Goal: Transaction & Acquisition: Purchase product/service

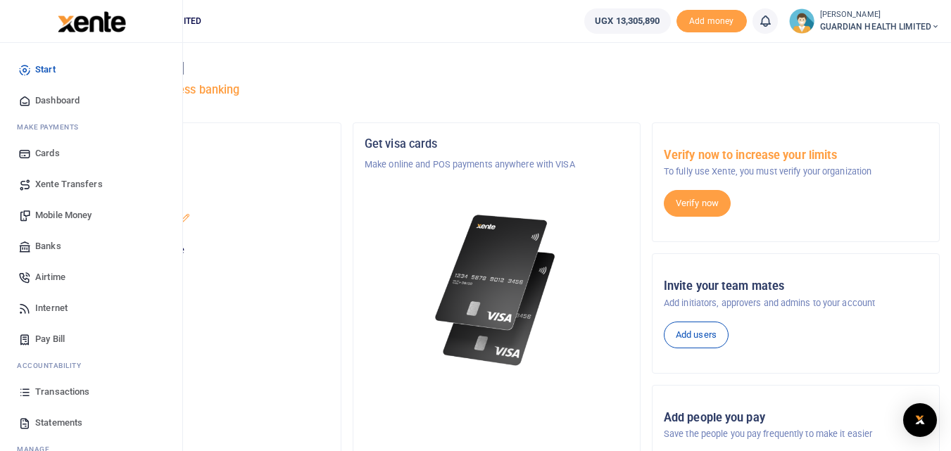
click at [78, 213] on span "Mobile Money" at bounding box center [63, 215] width 56 height 14
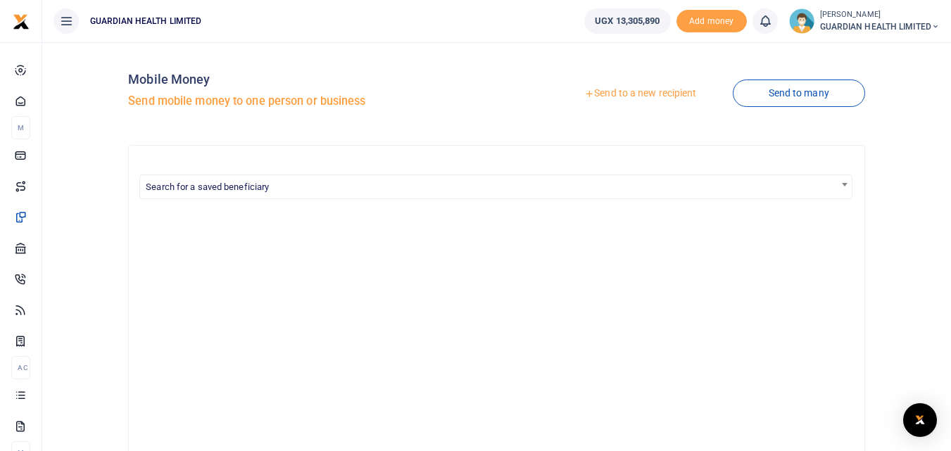
click at [662, 93] on link "Send to a new recipient" at bounding box center [640, 93] width 184 height 25
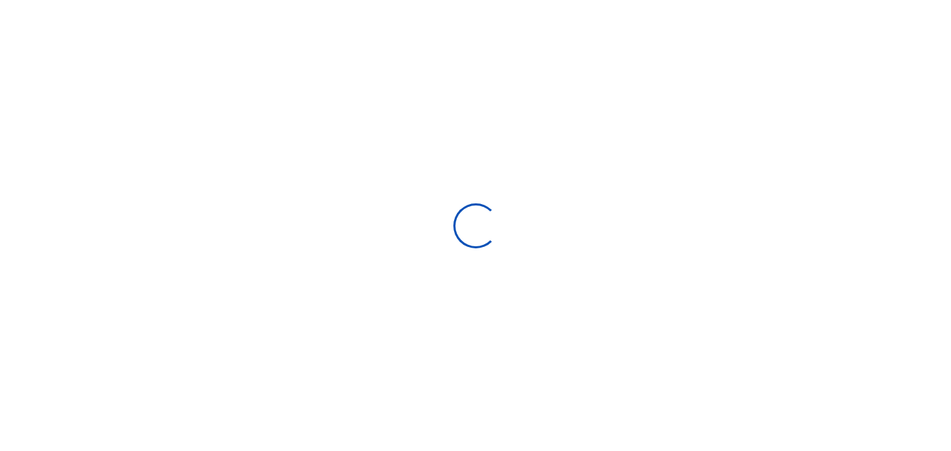
select select "Loading bundles"
select select
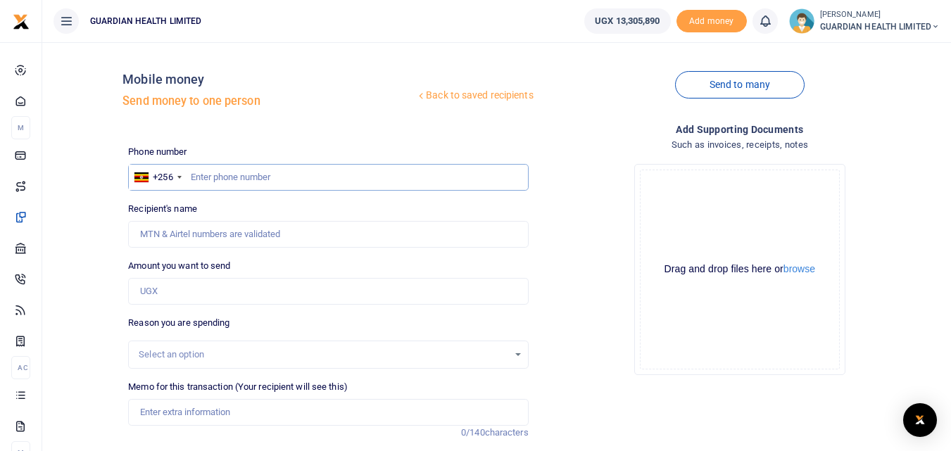
click at [265, 172] on input "text" at bounding box center [328, 177] width 400 height 27
paste input "706739561"
click at [188, 180] on input "706739561" at bounding box center [328, 177] width 400 height 27
type input "706739561"
click at [174, 283] on input "Amount you want to send" at bounding box center [328, 291] width 400 height 27
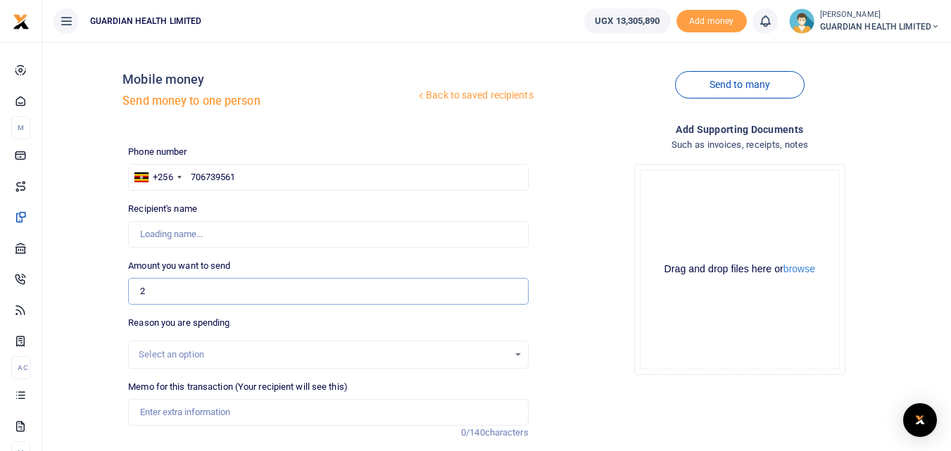
type input "26"
type input "[PERSON_NAME]"
type input "265,000"
click at [179, 413] on input "Memo for this transaction (Your recipient will see this)" at bounding box center [328, 412] width 400 height 27
type input "Gulu and Mbale stock delivery"
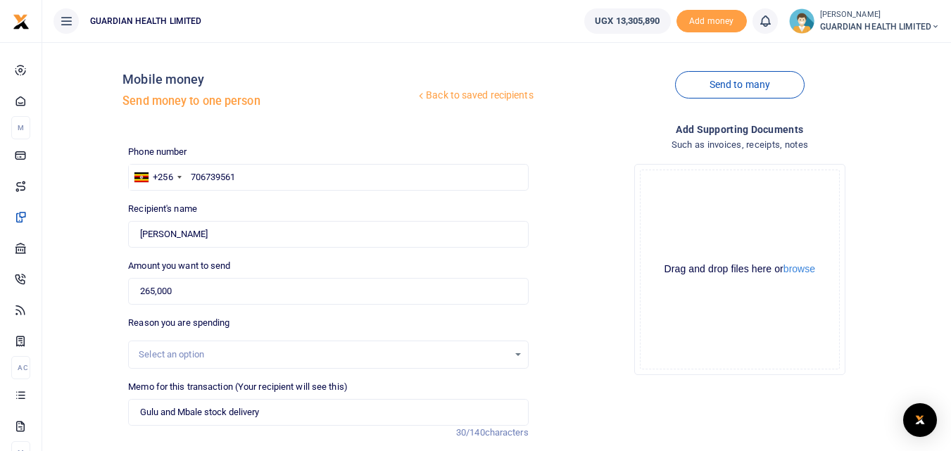
click at [203, 354] on div "Select an option" at bounding box center [323, 355] width 369 height 14
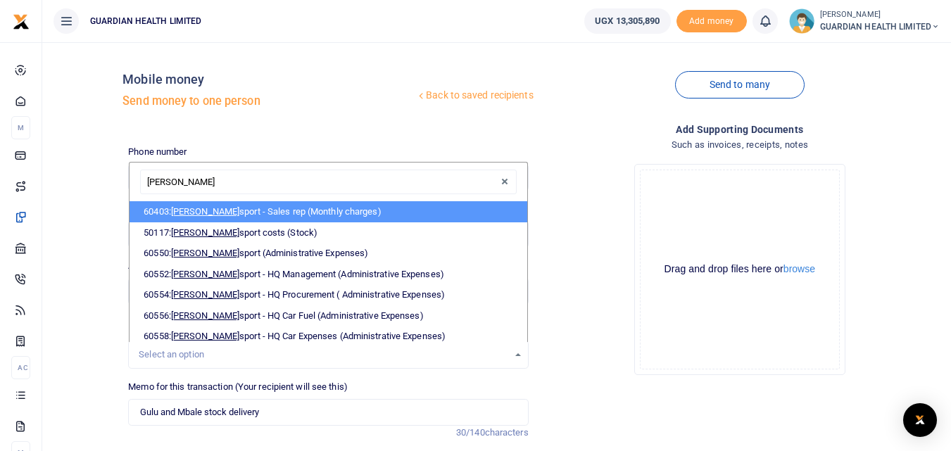
type input "trans"
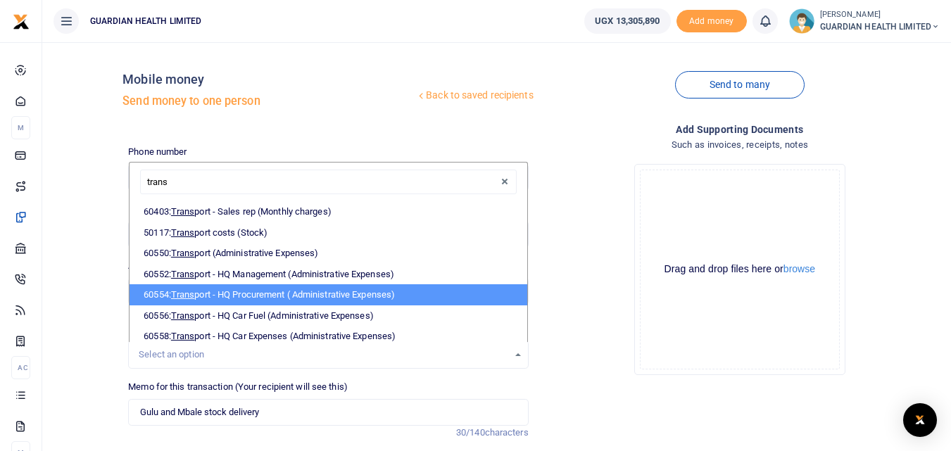
click at [253, 294] on li "60554: Trans port - HQ Procurement ( Administrative Expenses)" at bounding box center [328, 294] width 397 height 21
select select "5424"
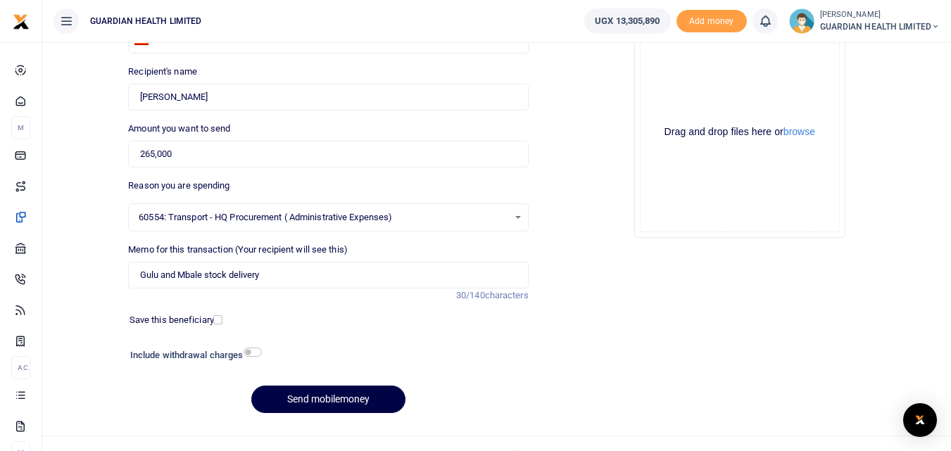
scroll to position [141, 0]
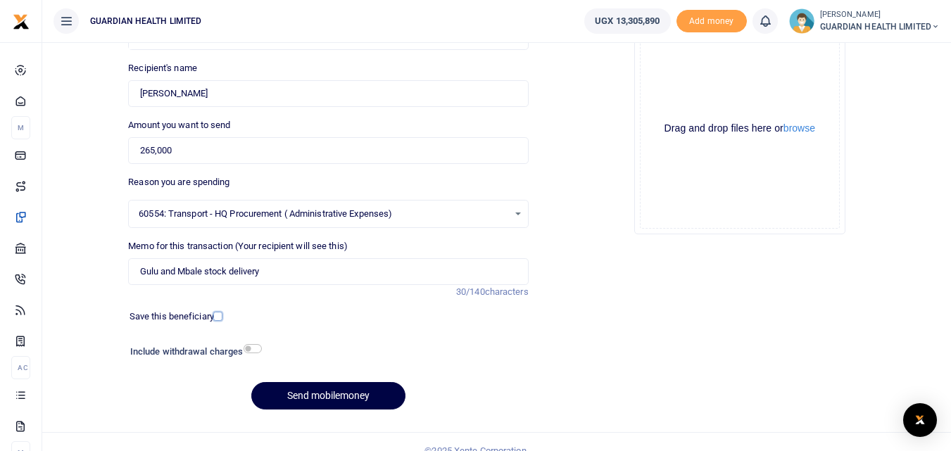
click at [220, 315] on input "checkbox" at bounding box center [217, 316] width 9 height 9
checkbox input "true"
click at [252, 348] on input "checkbox" at bounding box center [253, 348] width 18 height 9
checkbox input "true"
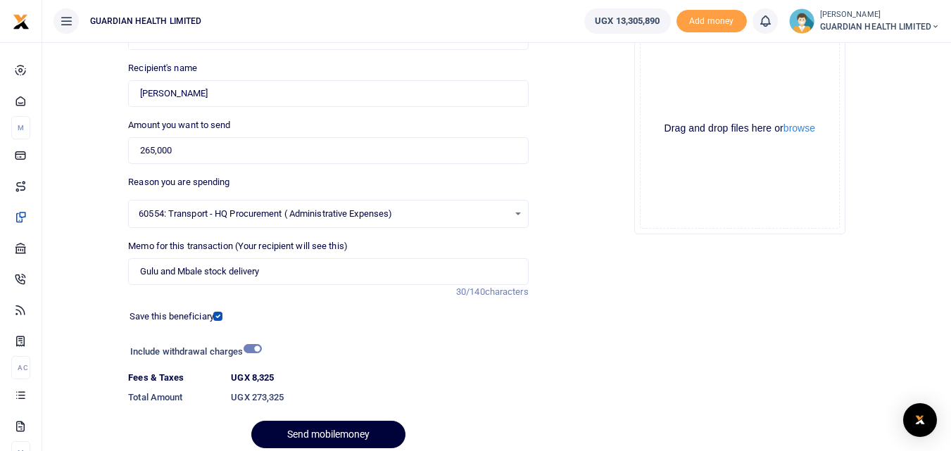
click at [318, 431] on button "Send mobilemoney" at bounding box center [328, 434] width 154 height 27
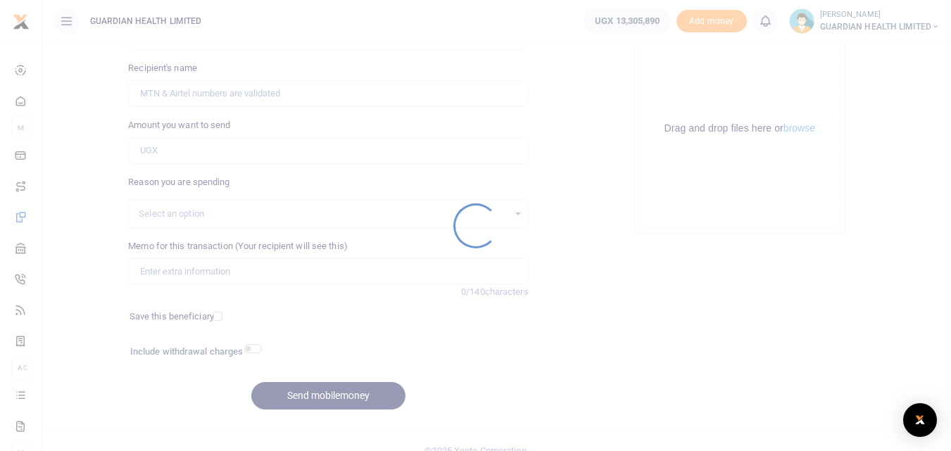
scroll to position [141, 0]
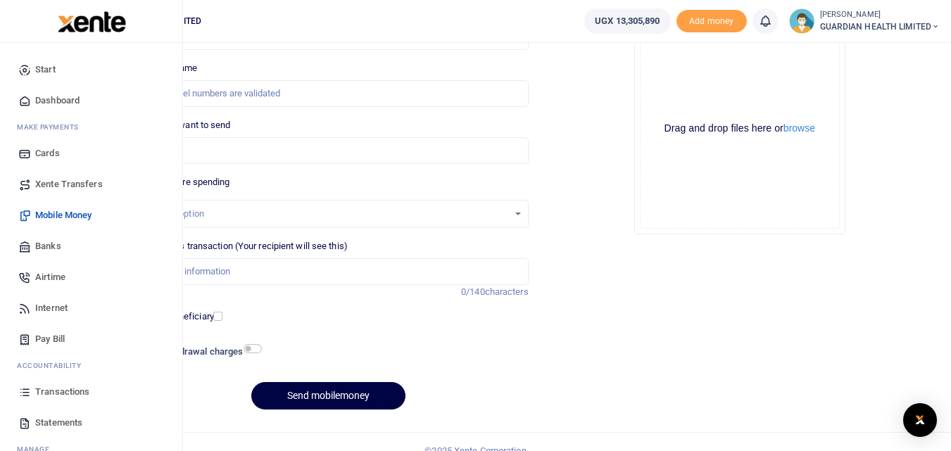
click at [65, 97] on span "Dashboard" at bounding box center [57, 101] width 44 height 14
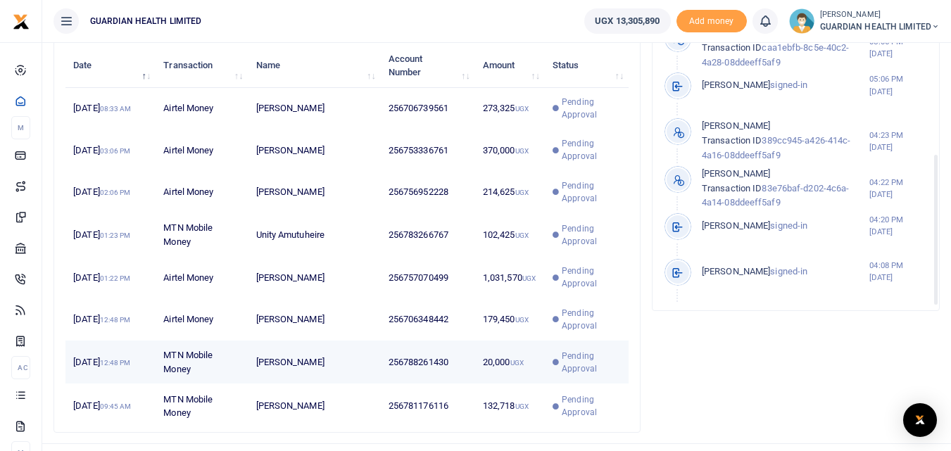
scroll to position [533, 0]
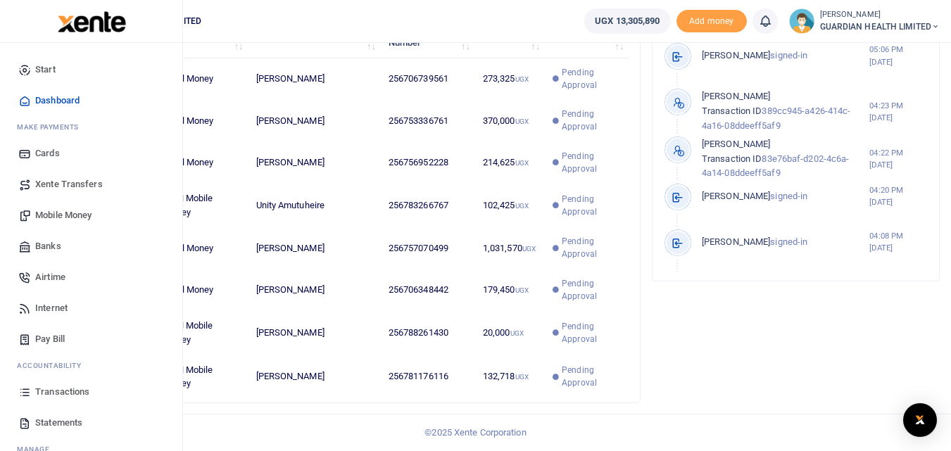
click at [44, 386] on span "Transactions" at bounding box center [62, 392] width 54 height 14
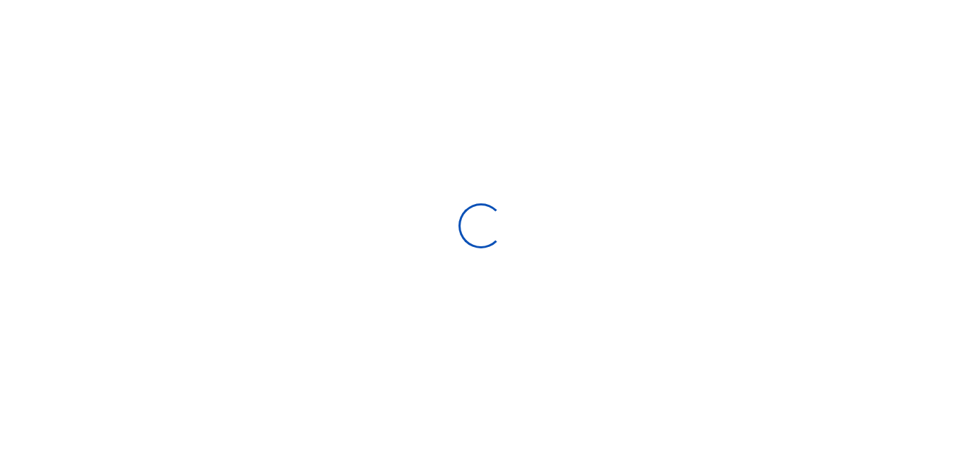
select select
type input "[DATE] - [DATE]"
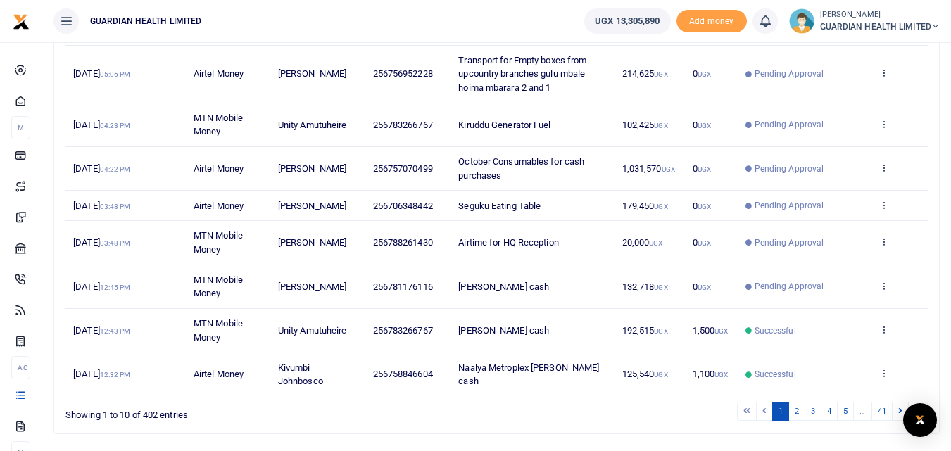
scroll to position [334, 0]
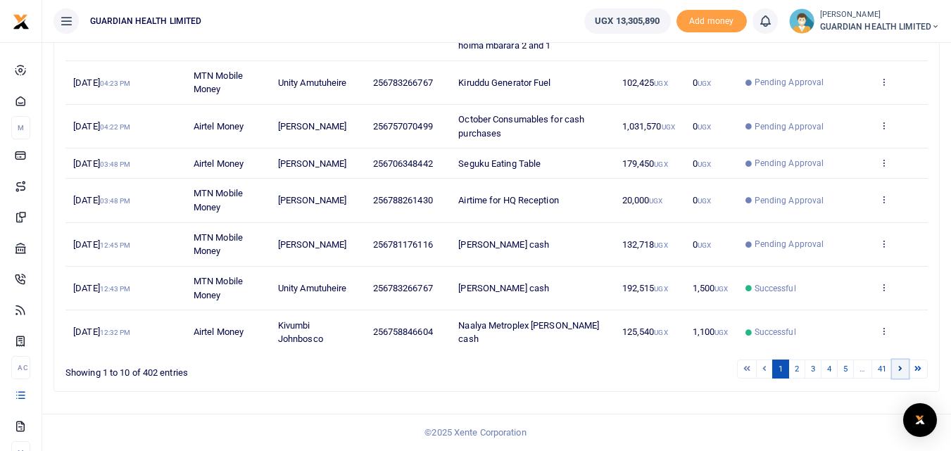
click at [899, 367] on icon at bounding box center [900, 369] width 4 height 8
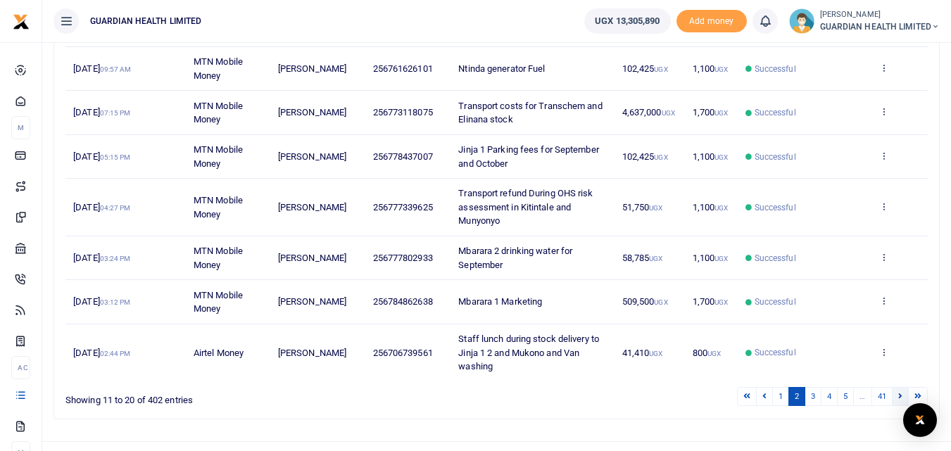
click at [893, 406] on link at bounding box center [900, 396] width 17 height 19
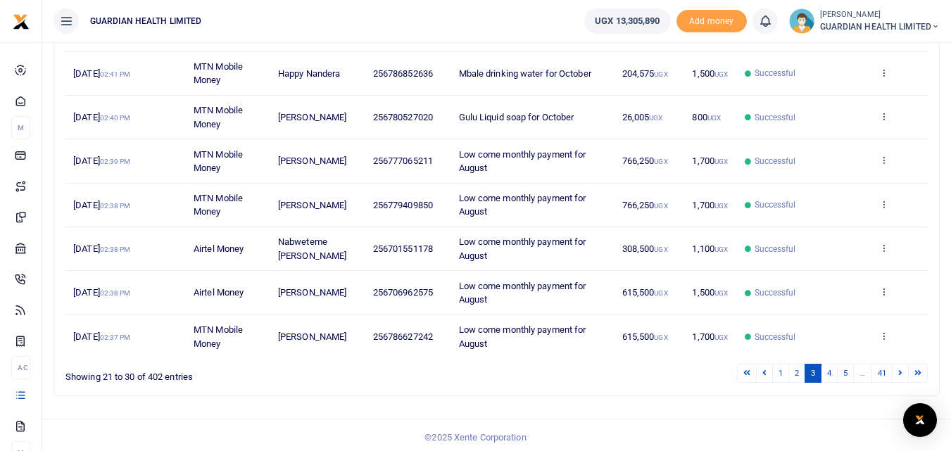
scroll to position [347, 0]
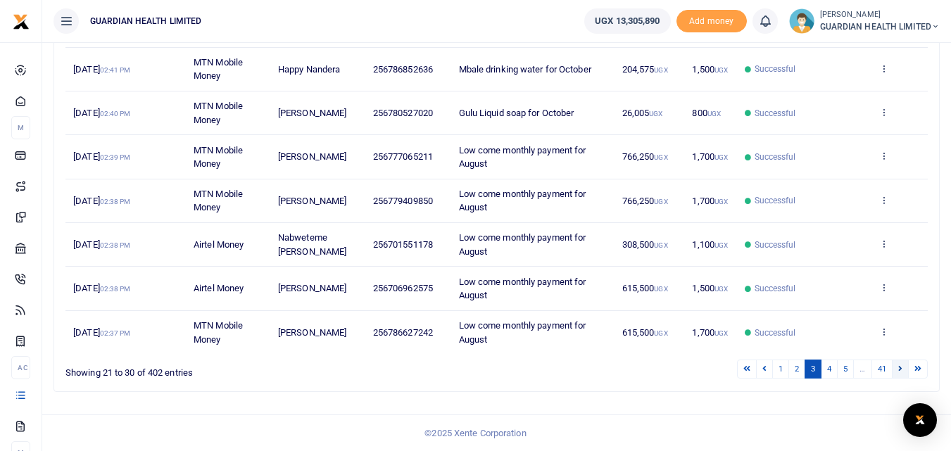
click at [900, 368] on icon at bounding box center [900, 369] width 4 height 8
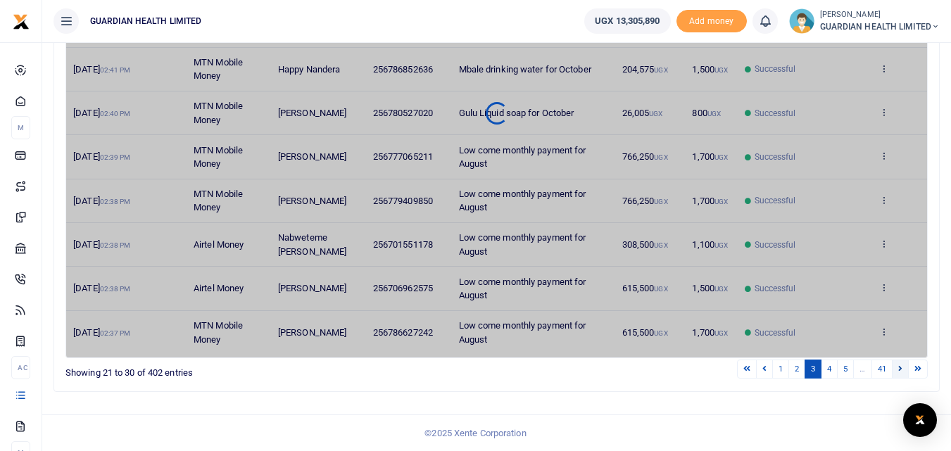
scroll to position [334, 0]
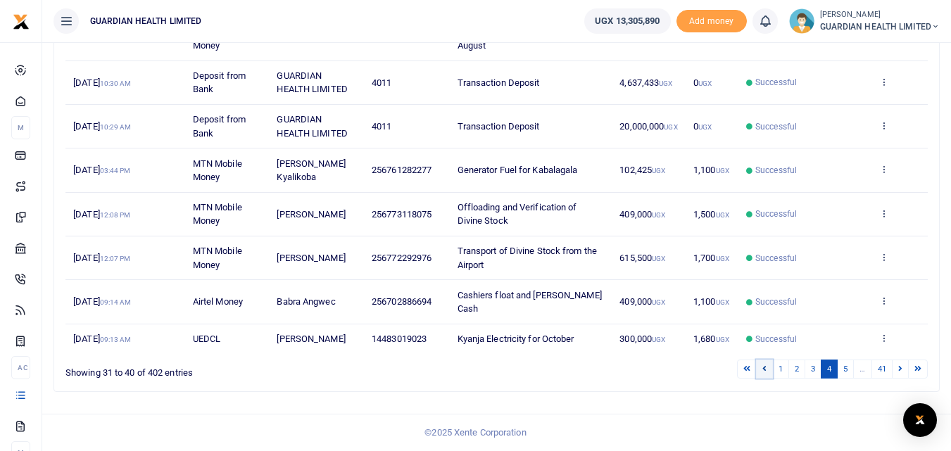
click at [759, 368] on link at bounding box center [764, 369] width 17 height 19
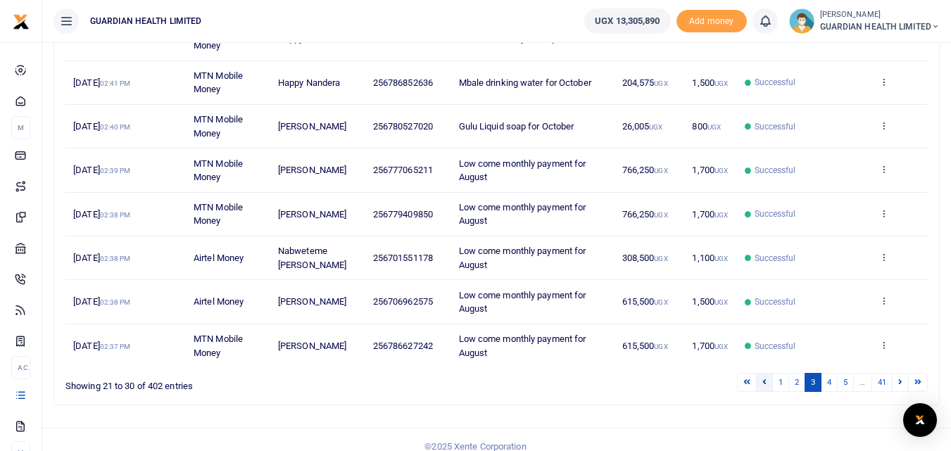
click at [762, 379] on icon at bounding box center [764, 382] width 4 height 8
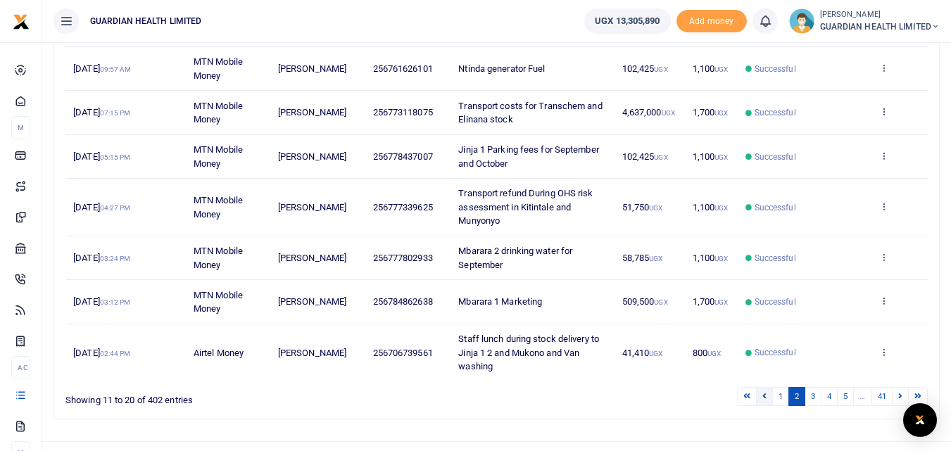
click at [762, 400] on icon at bounding box center [764, 396] width 4 height 8
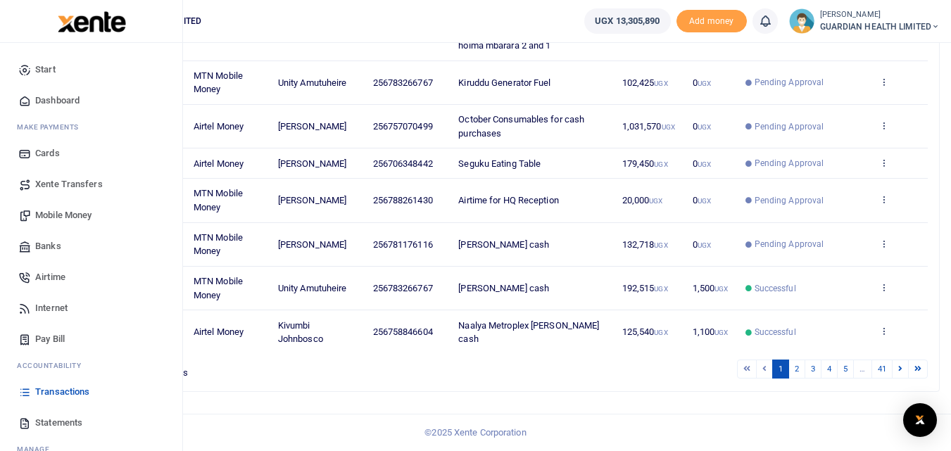
click at [51, 213] on span "Mobile Money" at bounding box center [63, 215] width 56 height 14
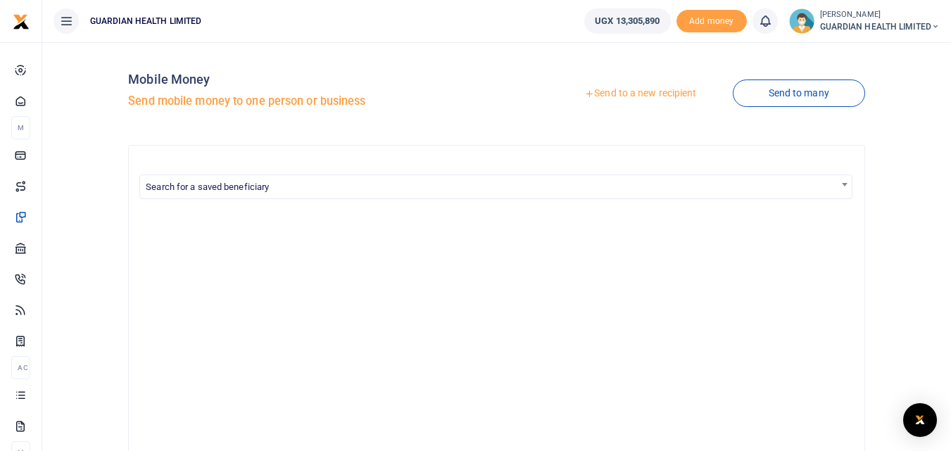
click at [643, 96] on link "Send to a new recipient" at bounding box center [640, 93] width 184 height 25
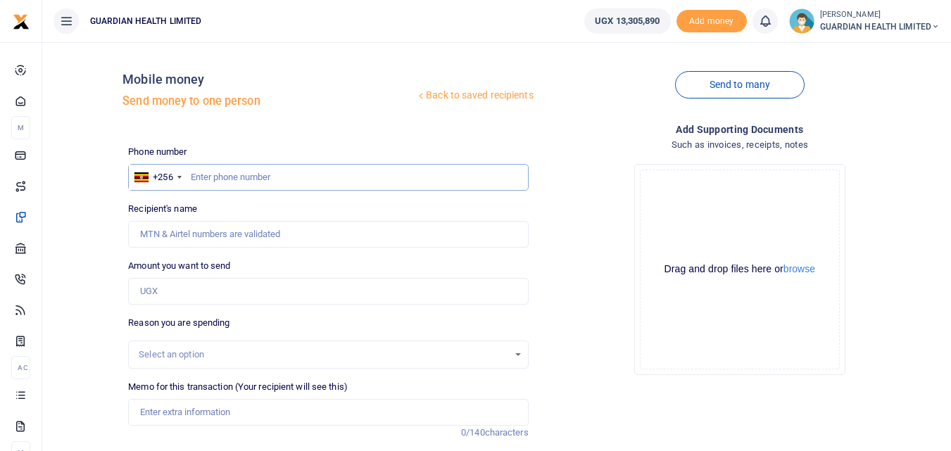
click at [232, 172] on input "text" at bounding box center [328, 177] width 400 height 27
paste input "774167673"
click at [191, 173] on input "774167673" at bounding box center [328, 177] width 400 height 27
type input "774167673"
click at [158, 286] on input "Amount you want to send" at bounding box center [328, 291] width 400 height 27
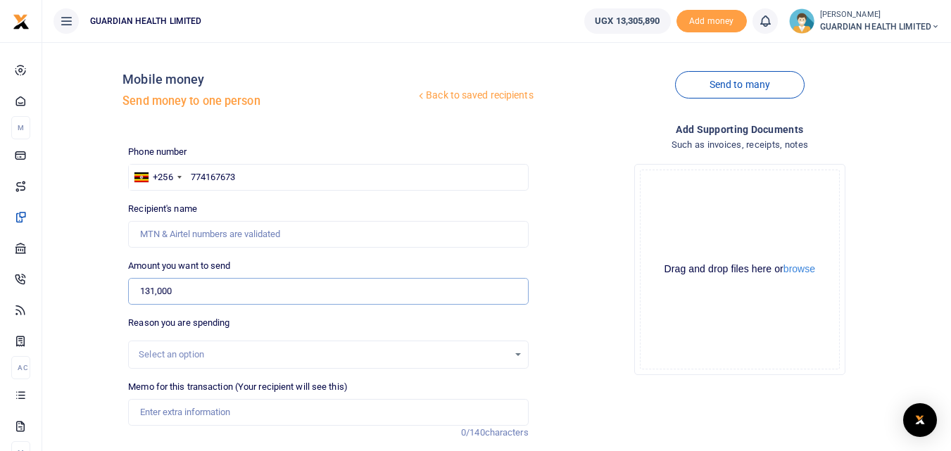
type input "131,000"
click at [168, 355] on div "Select an option" at bounding box center [323, 355] width 369 height 14
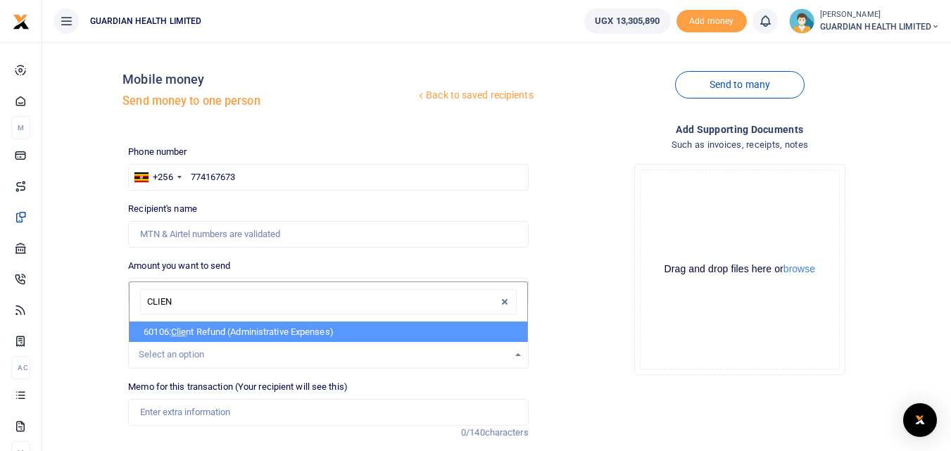
type input "CLIENT"
click at [229, 336] on li "60106: Client Refund (Administrative Expenses)" at bounding box center [328, 332] width 397 height 21
select select "5411"
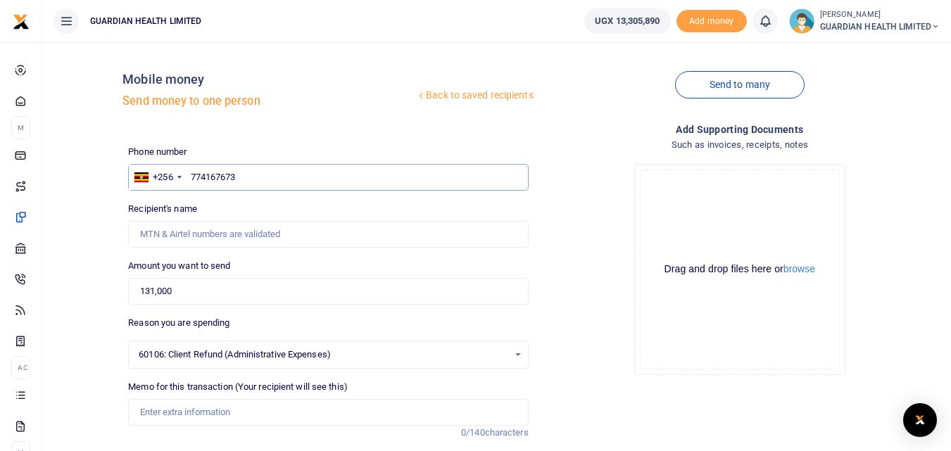
click at [191, 172] on input "774167673" at bounding box center [328, 177] width 400 height 27
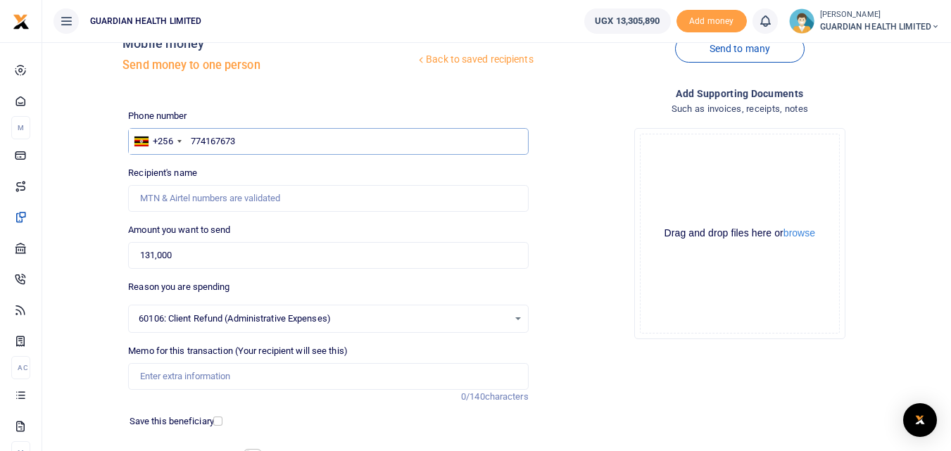
scroll to position [141, 0]
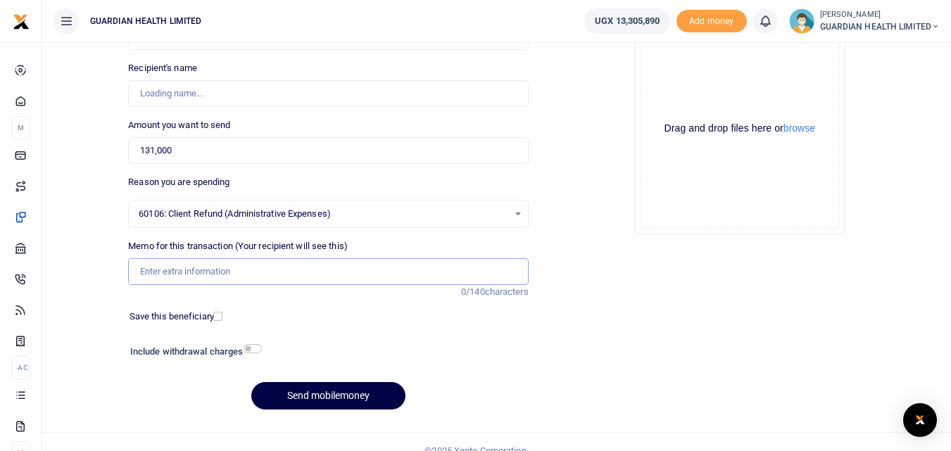
click at [204, 270] on input "Memo for this transaction (Your recipient will see this)" at bounding box center [328, 271] width 400 height 27
type input "k"
type input "K"
click at [158, 274] on input "Kisementi Client refund" at bounding box center [328, 271] width 400 height 27
click at [161, 271] on input "Kisementi Client refund" at bounding box center [328, 271] width 400 height 27
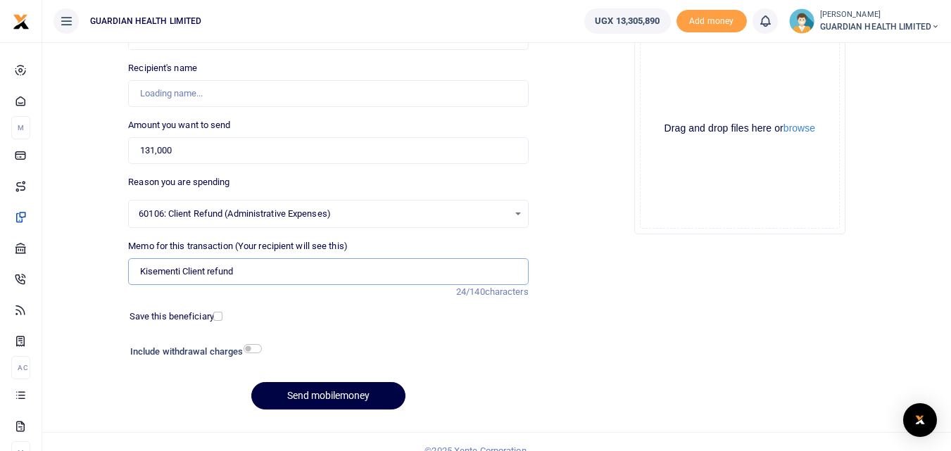
type input "Kisementi Client refund"
click at [291, 293] on div "Memo for this transaction (Your recipient will see this) Kisementi Client refun…" at bounding box center [327, 269] width 411 height 60
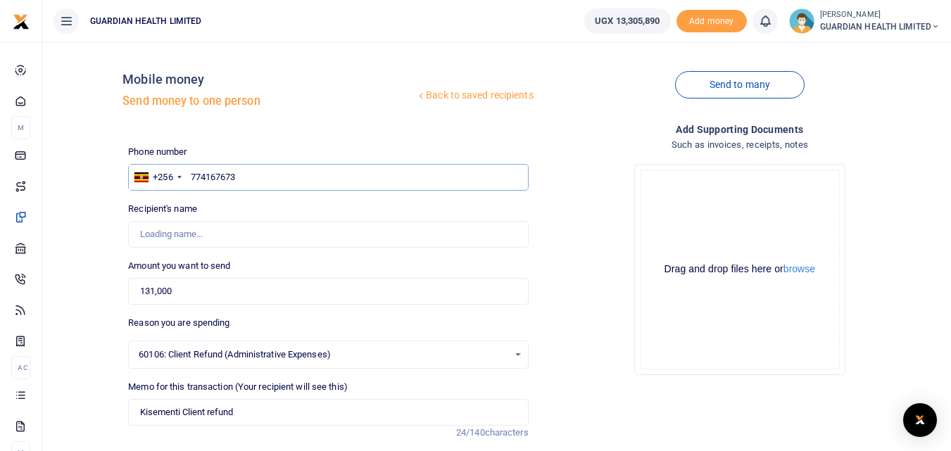
drag, startPoint x: 251, startPoint y: 179, endPoint x: 96, endPoint y: 156, distance: 157.3
click at [96, 156] on div "Back to saved recipients Mobile money Send money to one person Send to many Pho…" at bounding box center [497, 308] width 898 height 508
click at [194, 304] on input "131,000" at bounding box center [328, 291] width 400 height 27
click at [189, 176] on input "774167673" at bounding box center [328, 177] width 400 height 27
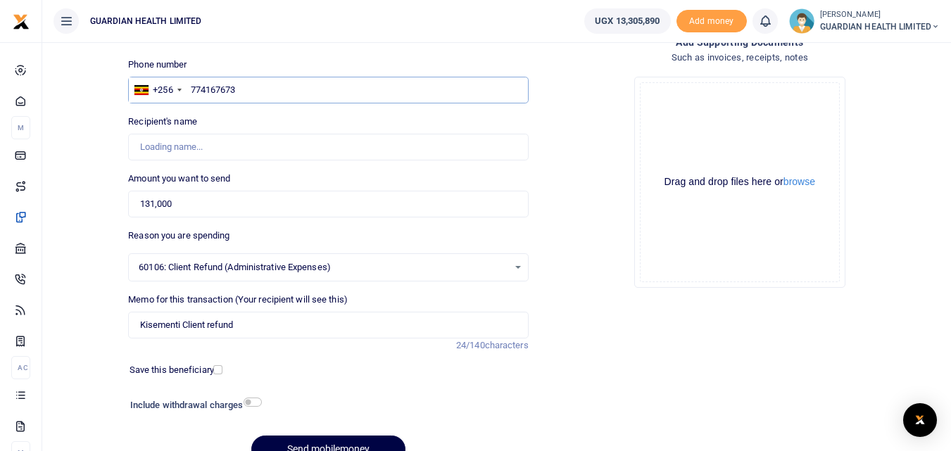
scroll to position [158, 0]
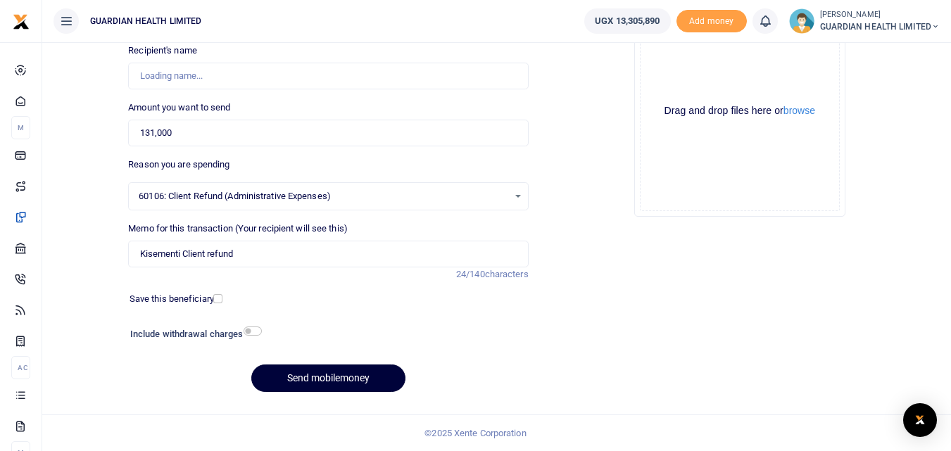
click at [324, 371] on button "Send mobilemoney" at bounding box center [328, 378] width 154 height 27
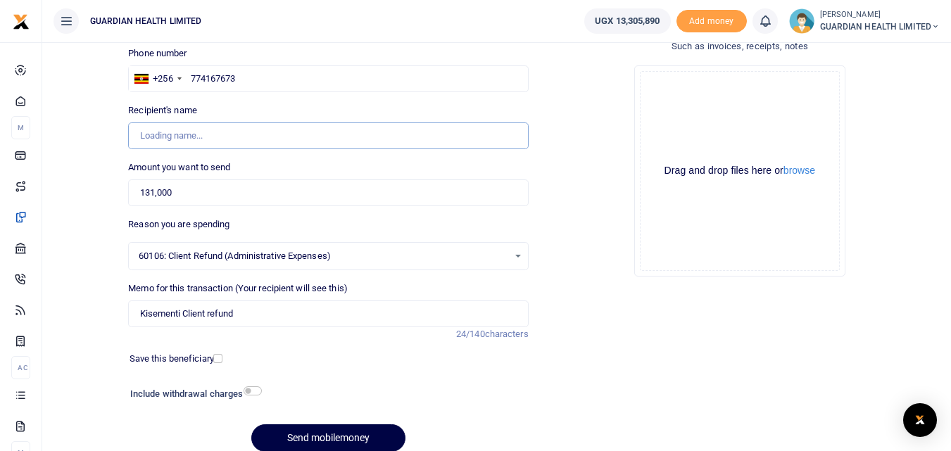
scroll to position [0, 0]
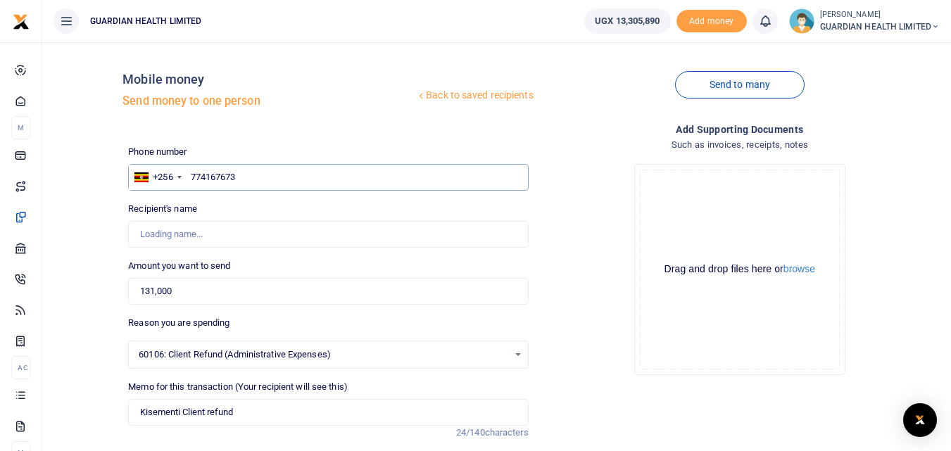
click at [252, 176] on input "774167673" at bounding box center [328, 177] width 400 height 27
drag, startPoint x: 254, startPoint y: 171, endPoint x: 165, endPoint y: 175, distance: 89.5
click at [165, 175] on div "+256 Uganda +256 774167673" at bounding box center [328, 177] width 400 height 27
type input "770728128"
type input "Elison Kiiza"
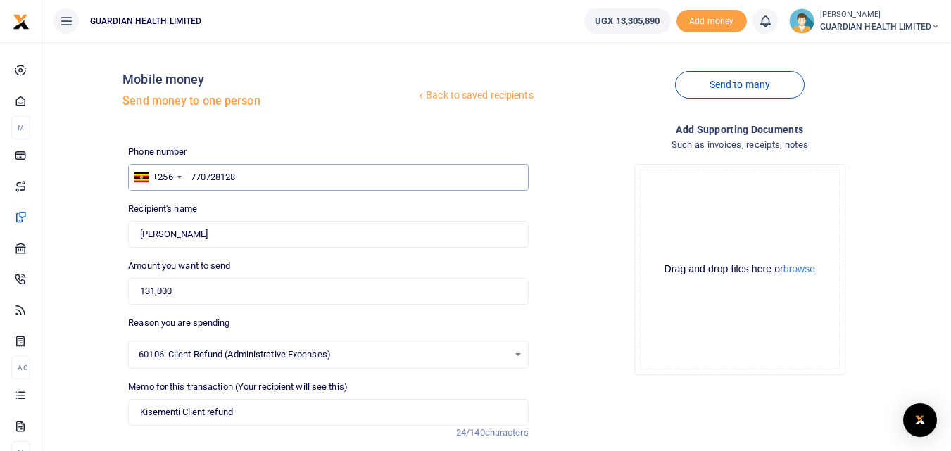
type input "770728128"
drag, startPoint x: 202, startPoint y: 292, endPoint x: 123, endPoint y: 303, distance: 79.5
click at [123, 303] on div "Amount you want to send 131,000 Amount is required." at bounding box center [327, 282] width 411 height 46
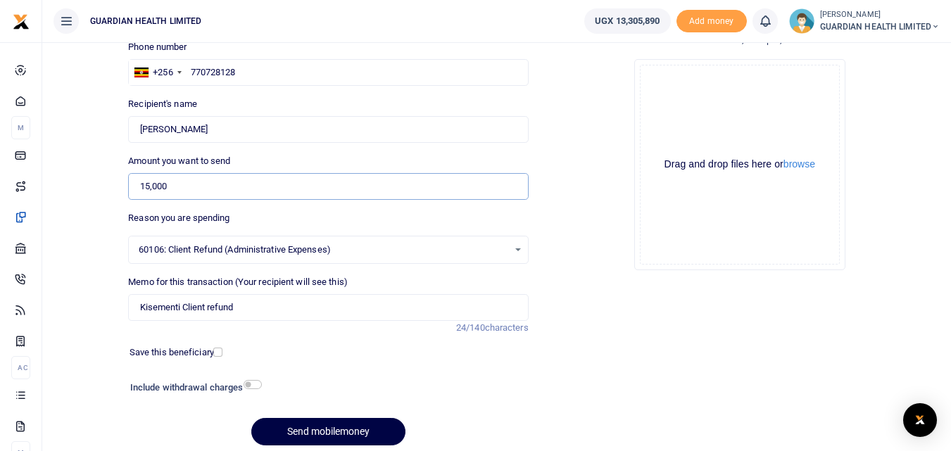
scroll to position [158, 0]
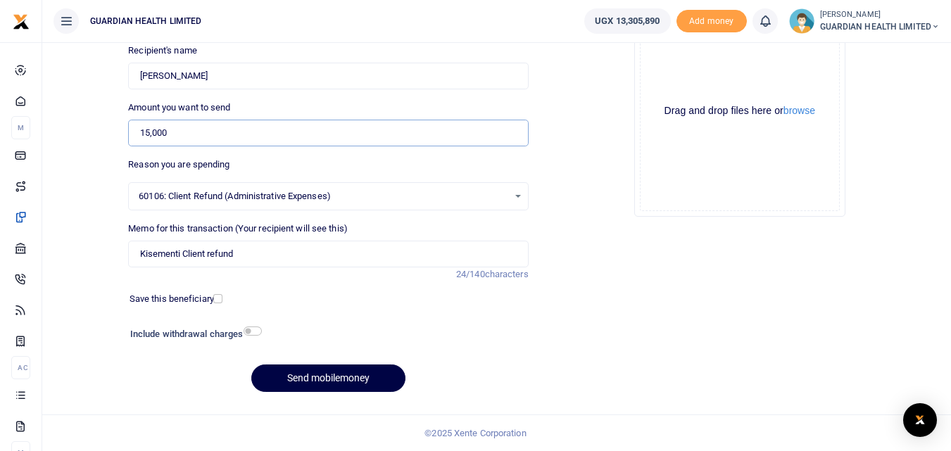
type input "15,000"
drag, startPoint x: 268, startPoint y: 252, endPoint x: 108, endPoint y: 260, distance: 160.0
click at [108, 260] on div "Back to saved recipients Mobile money Send money to one person Send to many Pho…" at bounding box center [497, 149] width 898 height 508
type input "[PERSON_NAME] street client refund"
click at [322, 372] on button "Send mobilemoney" at bounding box center [328, 378] width 154 height 27
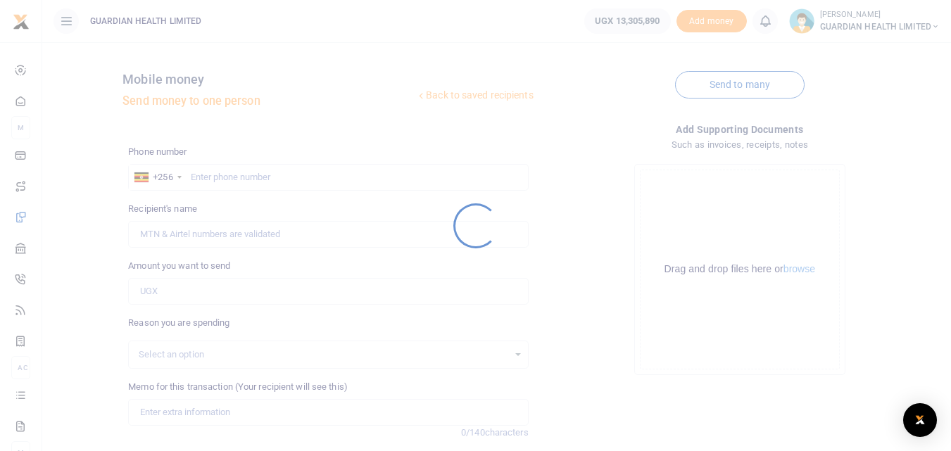
scroll to position [158, 0]
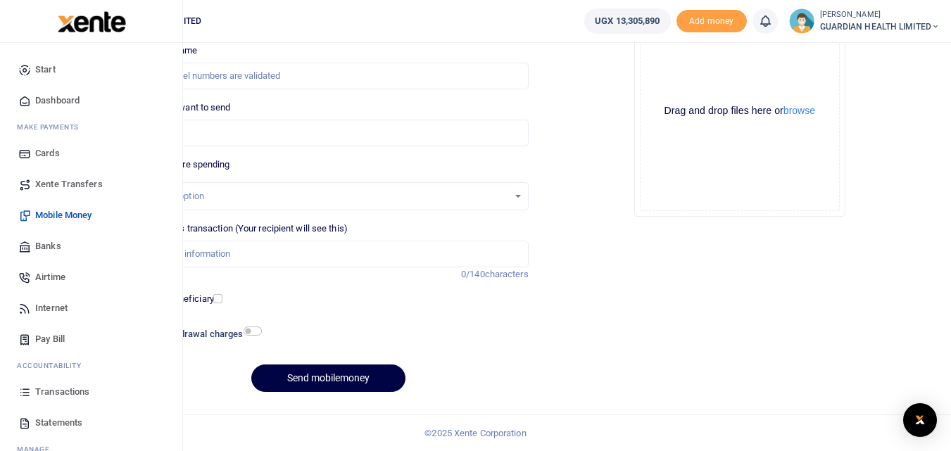
click at [75, 391] on span "Transactions" at bounding box center [62, 392] width 54 height 14
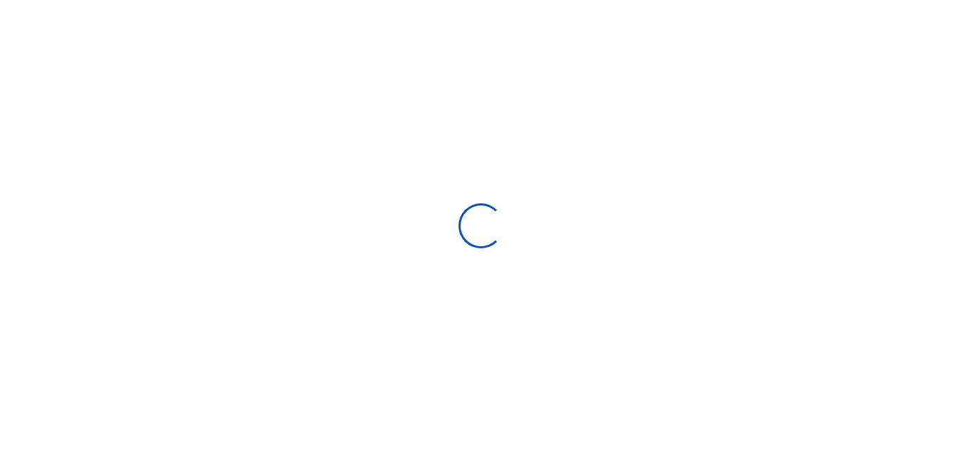
select select
type input "09/10/2025 - 10/09/2025"
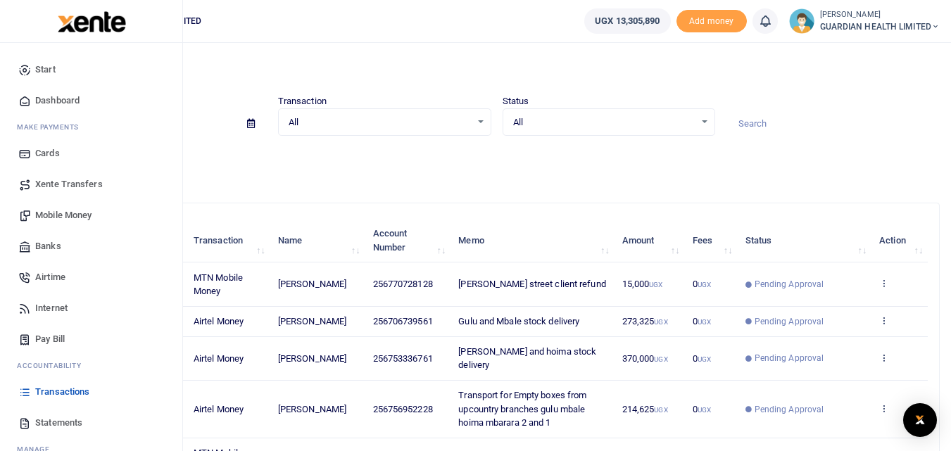
click at [70, 214] on span "Mobile Money" at bounding box center [63, 215] width 56 height 14
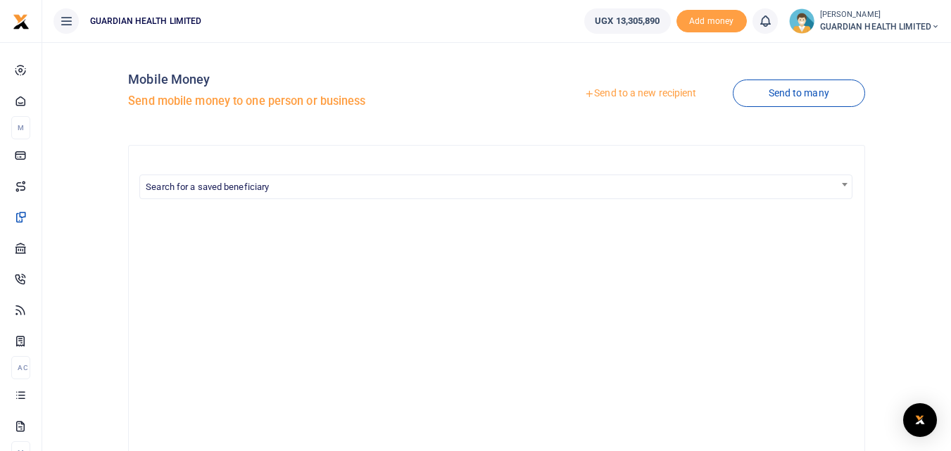
click at [647, 87] on link "Send to a new recipient" at bounding box center [640, 93] width 184 height 25
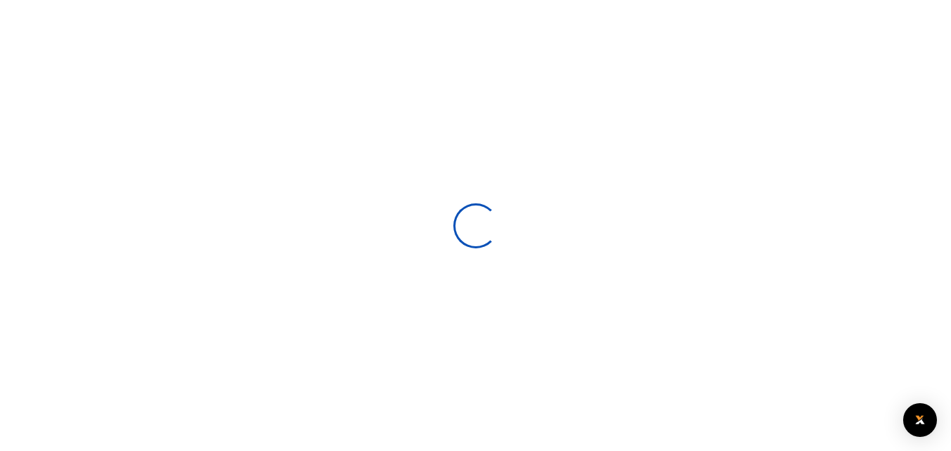
select select
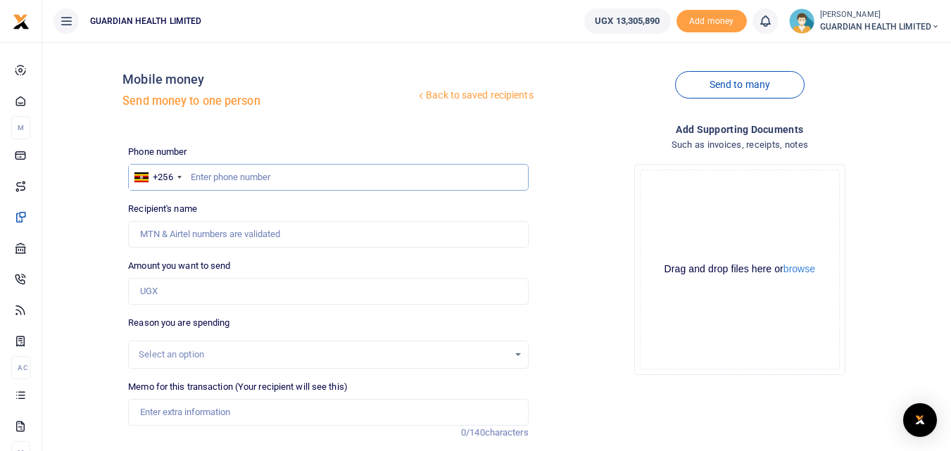
click at [287, 179] on input "text" at bounding box center [328, 177] width 400 height 27
type input "774767673"
type input "[PERSON_NAME]"
type input "774767672"
type input "[PERSON_NAME]"
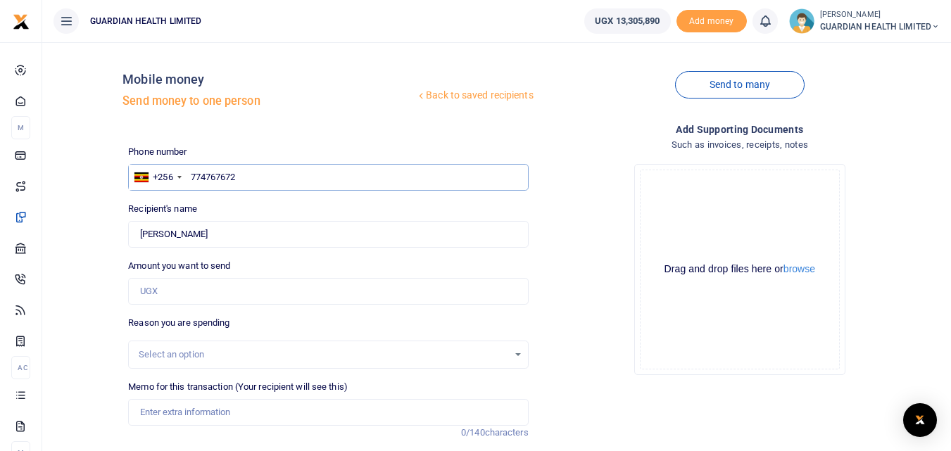
click at [214, 179] on input "774767672" at bounding box center [328, 177] width 400 height 27
type input "774167672"
type input "Grace Tibaingana"
drag, startPoint x: 270, startPoint y: 177, endPoint x: 185, endPoint y: 173, distance: 85.3
click at [185, 173] on div "+256 Uganda +256 774167672" at bounding box center [328, 177] width 400 height 27
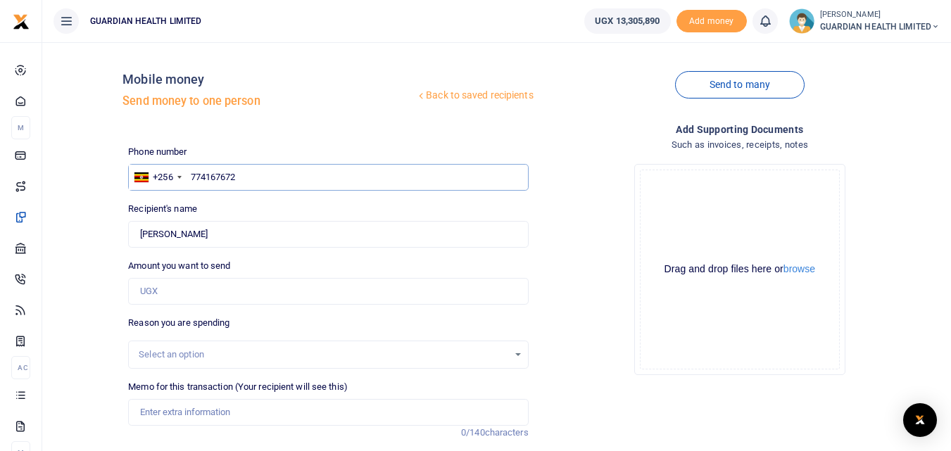
click at [191, 178] on input "774167672" at bounding box center [328, 177] width 400 height 27
click at [197, 174] on input "774167672" at bounding box center [328, 177] width 400 height 27
click at [223, 233] on input "Found" at bounding box center [328, 234] width 400 height 27
click at [196, 177] on input "774167672" at bounding box center [328, 177] width 400 height 27
type input "774167672"
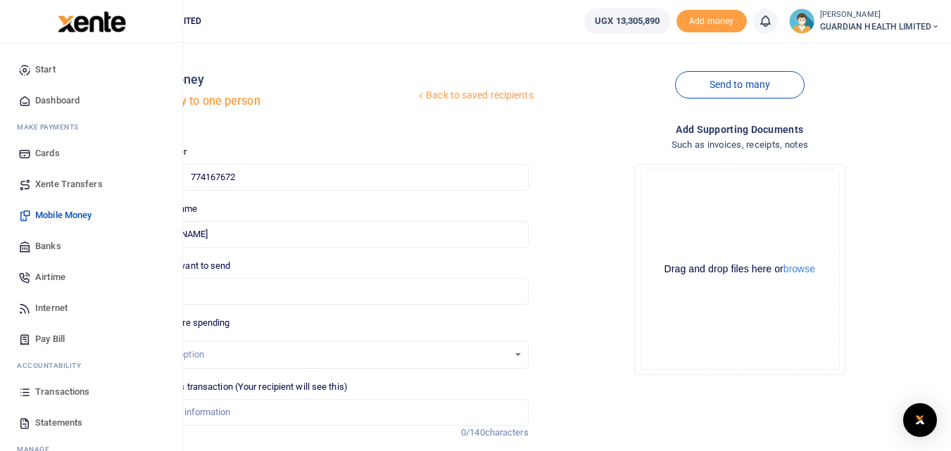
click at [56, 389] on span "Transactions" at bounding box center [62, 392] width 54 height 14
